Goal: Task Accomplishment & Management: Use online tool/utility

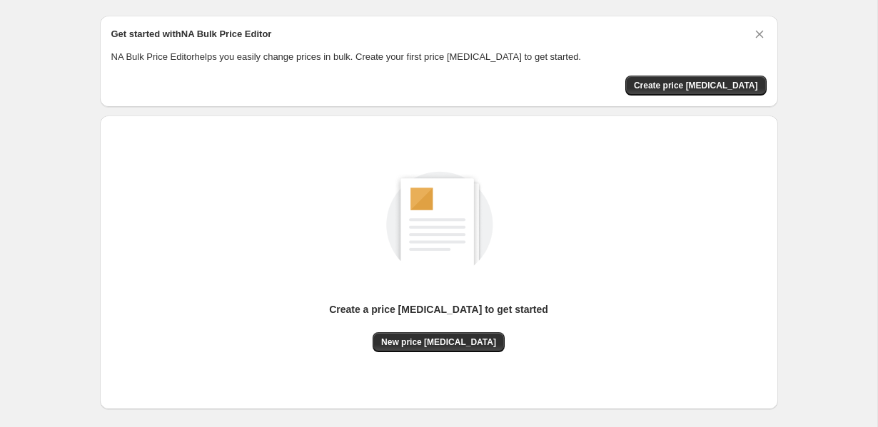
scroll to position [38, 0]
click at [718, 89] on span "Create price change job" at bounding box center [696, 86] width 124 height 11
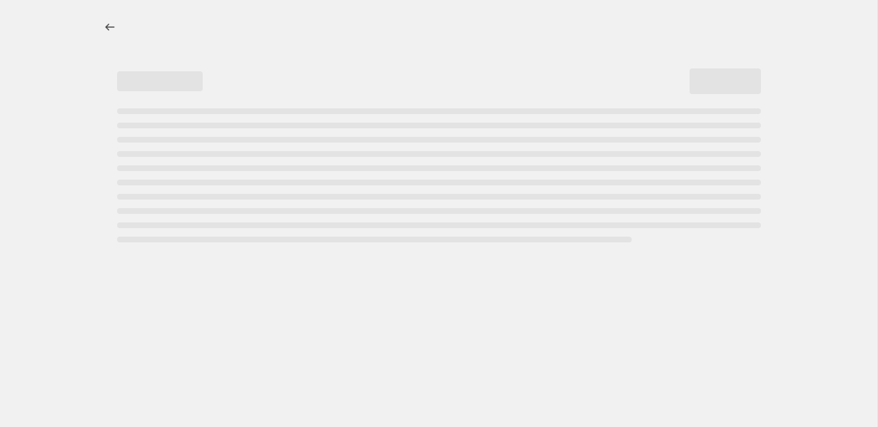
select select "percentage"
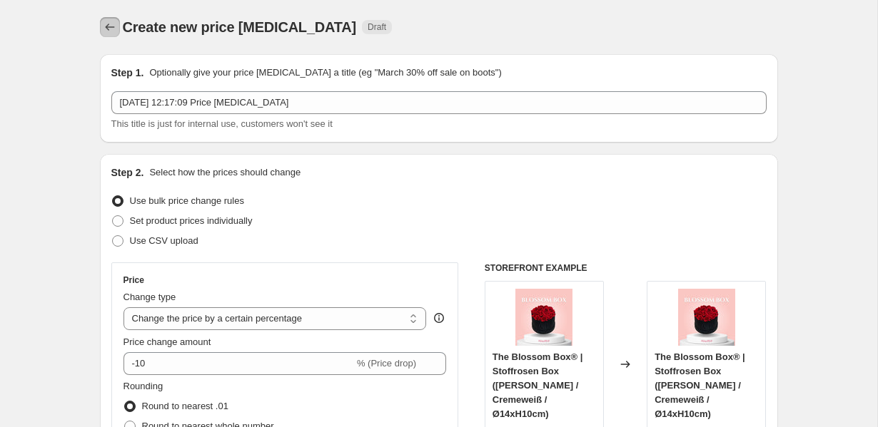
click at [106, 28] on icon "Price change jobs" at bounding box center [109, 27] width 9 height 7
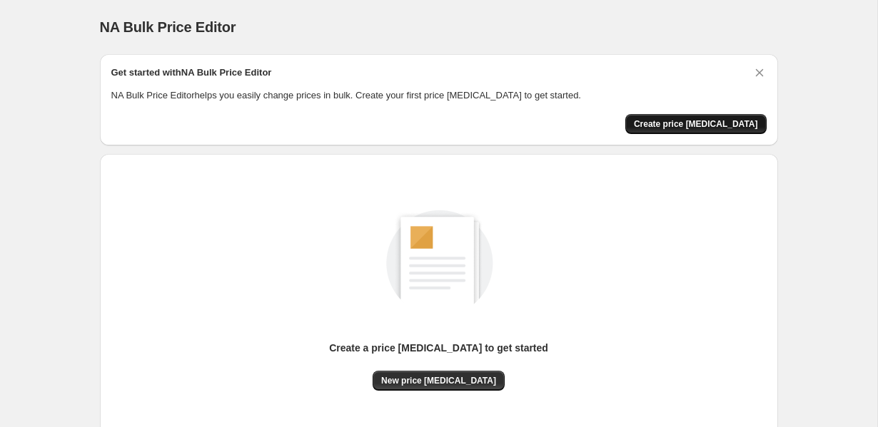
click at [657, 118] on button "Create price change job" at bounding box center [695, 124] width 141 height 20
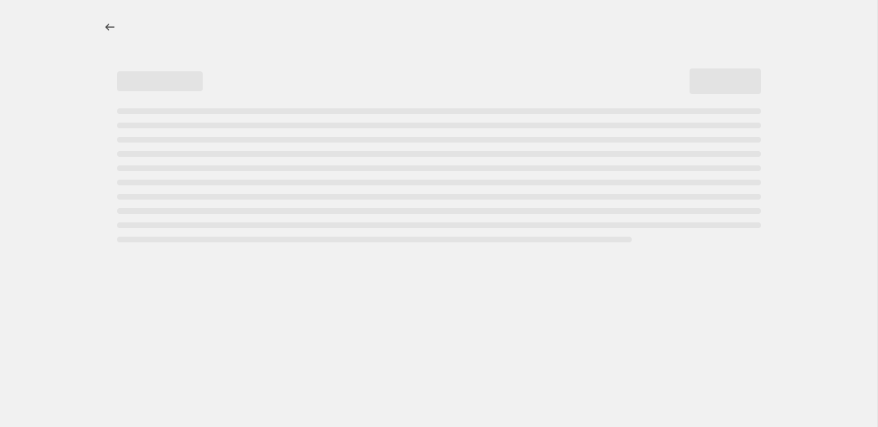
select select "percentage"
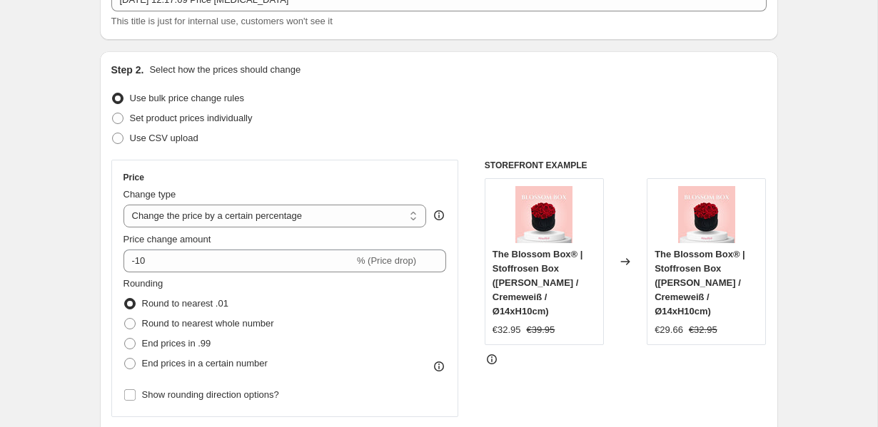
scroll to position [104, 0]
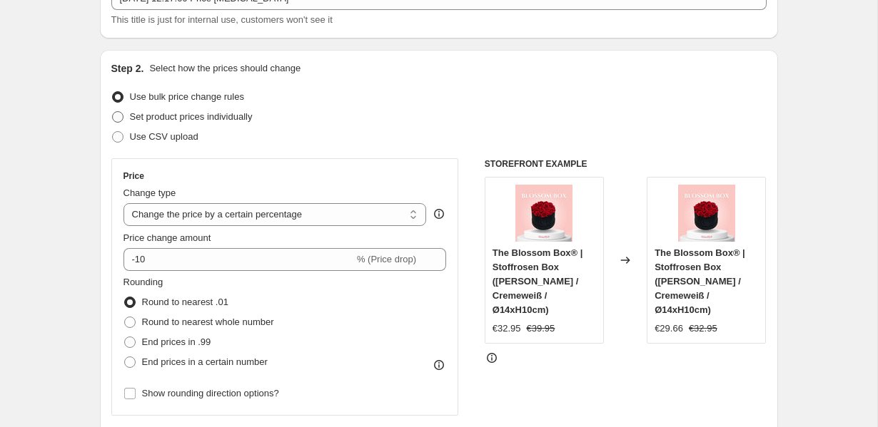
click at [239, 118] on span "Set product prices individually" at bounding box center [191, 116] width 123 height 11
click at [113, 112] on input "Set product prices individually" at bounding box center [112, 111] width 1 height 1
radio input "true"
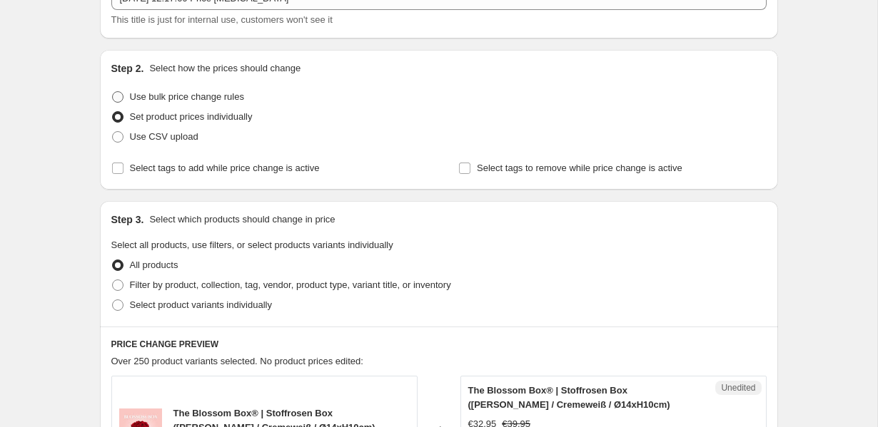
click at [240, 94] on span "Use bulk price change rules" at bounding box center [187, 96] width 114 height 11
click at [113, 92] on input "Use bulk price change rules" at bounding box center [112, 91] width 1 height 1
radio input "true"
select select "percentage"
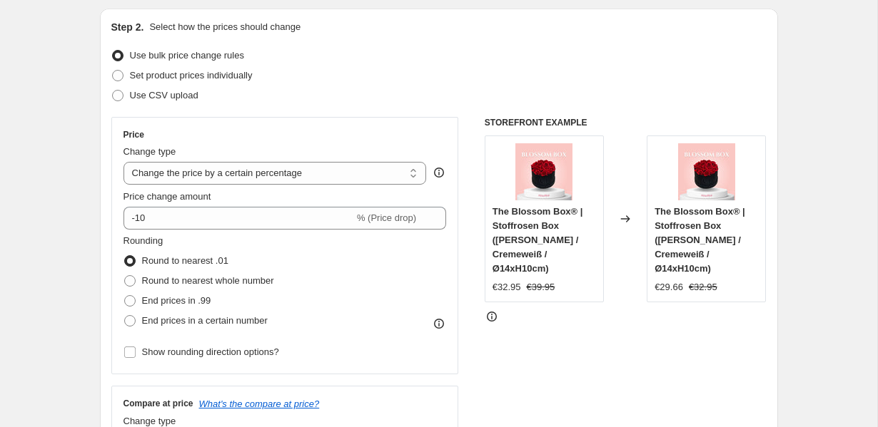
scroll to position [153, 0]
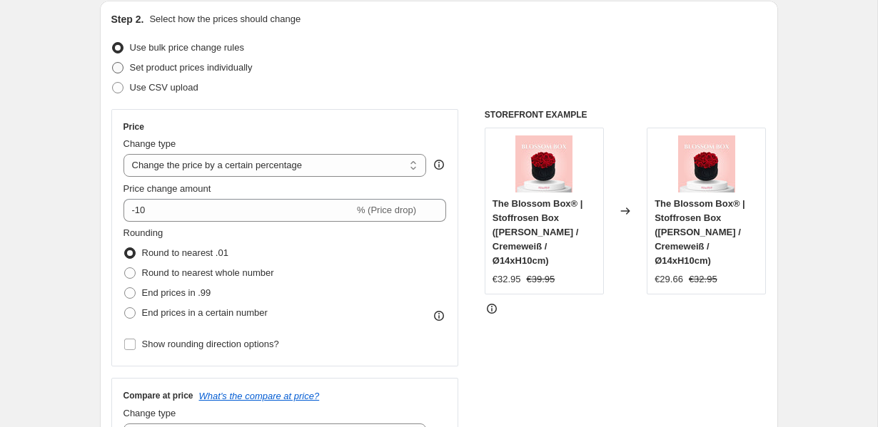
click at [223, 68] on span "Set product prices individually" at bounding box center [191, 67] width 123 height 11
click at [113, 63] on input "Set product prices individually" at bounding box center [112, 62] width 1 height 1
radio input "true"
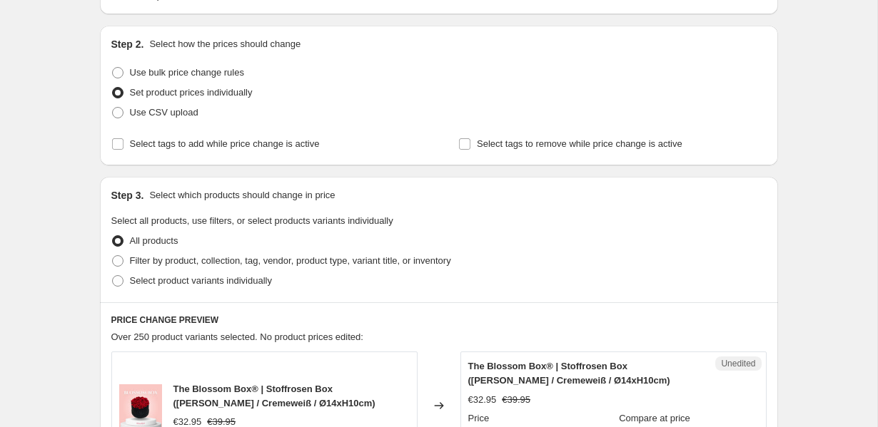
scroll to position [123, 0]
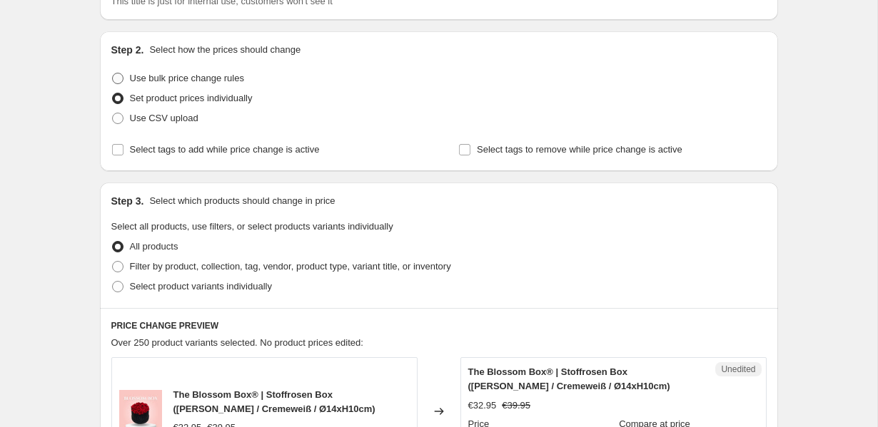
click at [211, 85] on span "Use bulk price change rules" at bounding box center [187, 78] width 114 height 14
click at [113, 74] on input "Use bulk price change rules" at bounding box center [112, 73] width 1 height 1
radio input "true"
select select "percentage"
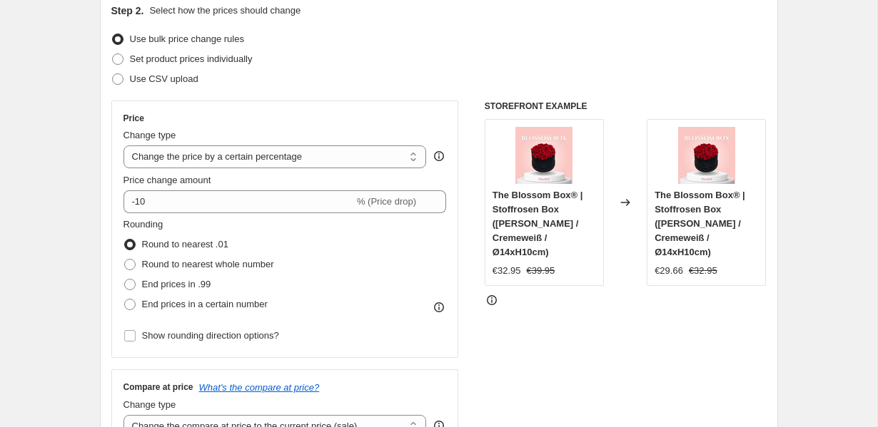
scroll to position [163, 0]
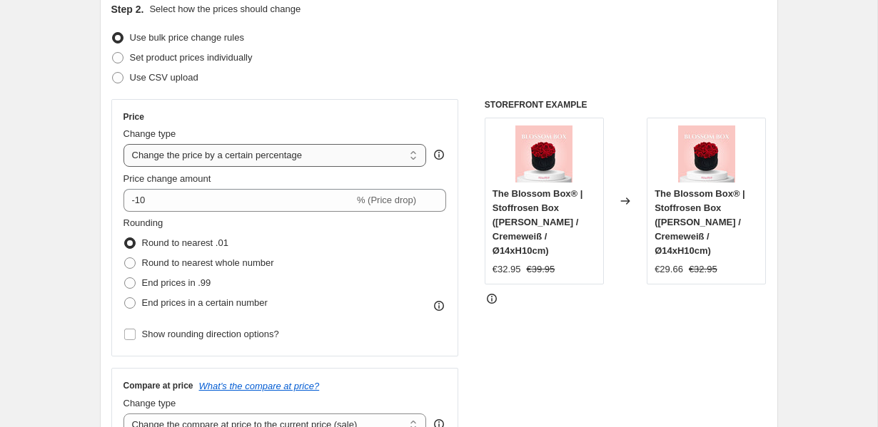
click at [250, 158] on select "Change the price to a certain amount Change the price by a certain amount Chang…" at bounding box center [274, 155] width 303 height 23
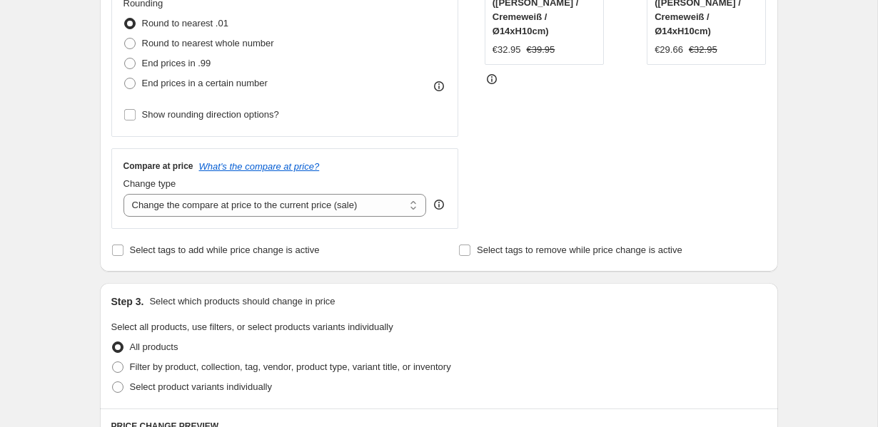
scroll to position [378, 0]
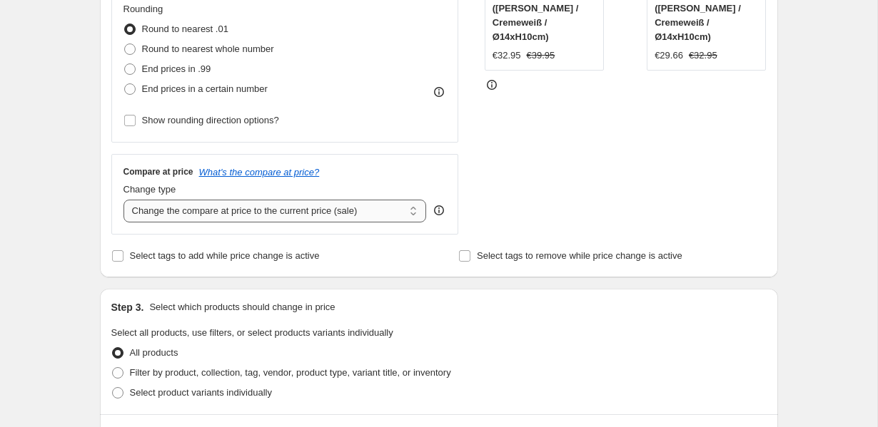
click at [313, 213] on select "Change the compare at price to the current price (sale) Change the compare at p…" at bounding box center [274, 211] width 303 height 23
